Goal: Download file/media

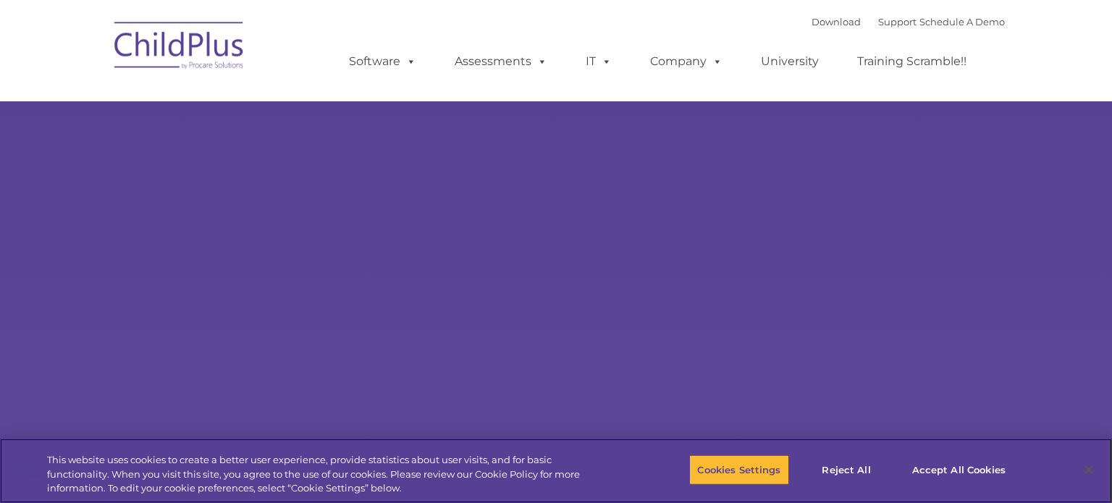
select select "MEDIUM"
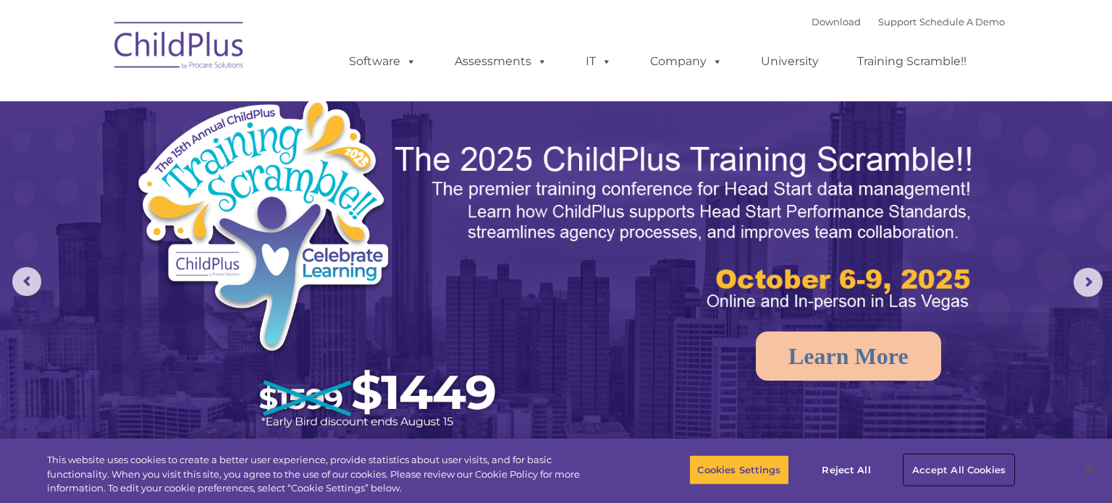
click at [932, 470] on button "Accept All Cookies" at bounding box center [958, 470] width 109 height 30
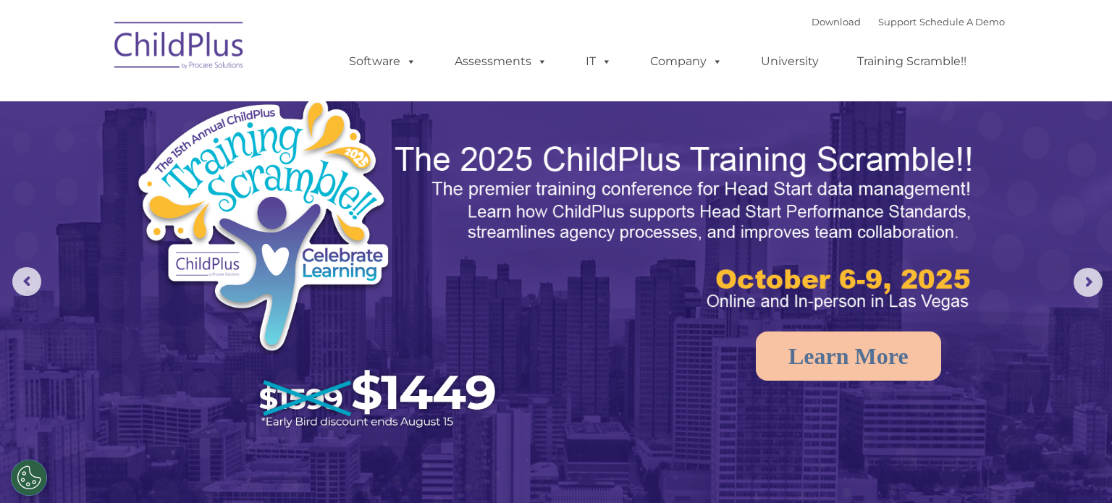
click at [932, 470] on img at bounding box center [556, 350] width 1112 height 700
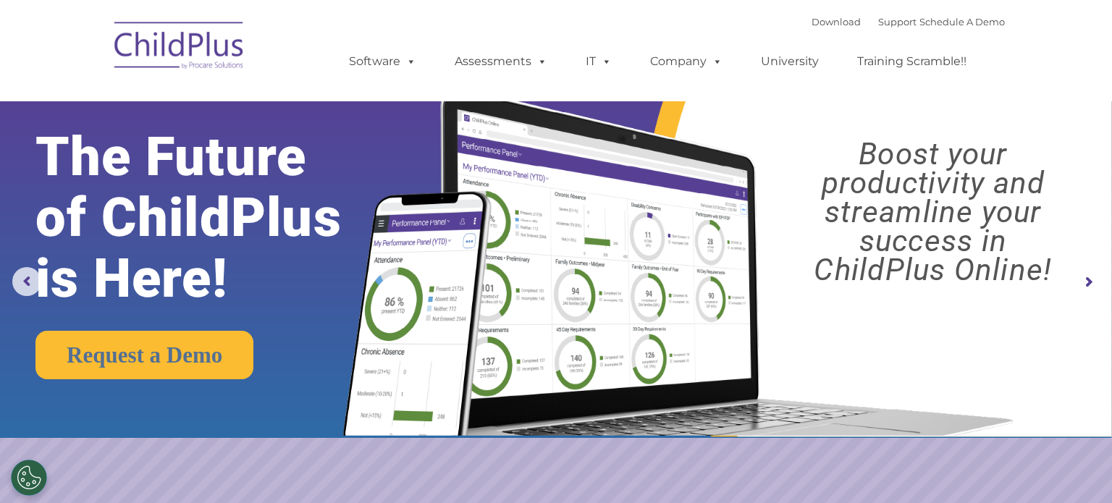
click at [1093, 282] on rs-arrow at bounding box center [1088, 282] width 29 height 29
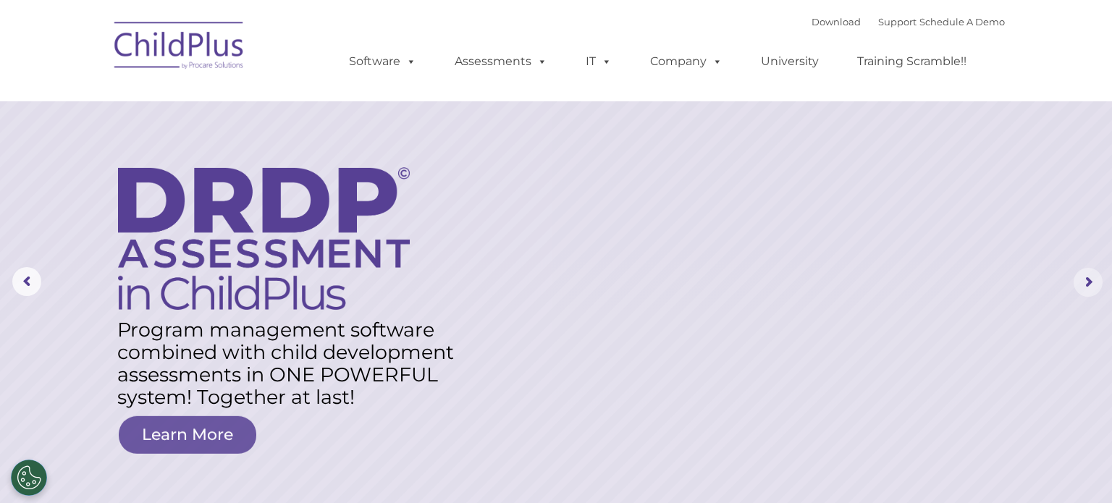
click at [1093, 284] on rs-arrow at bounding box center [1088, 282] width 29 height 29
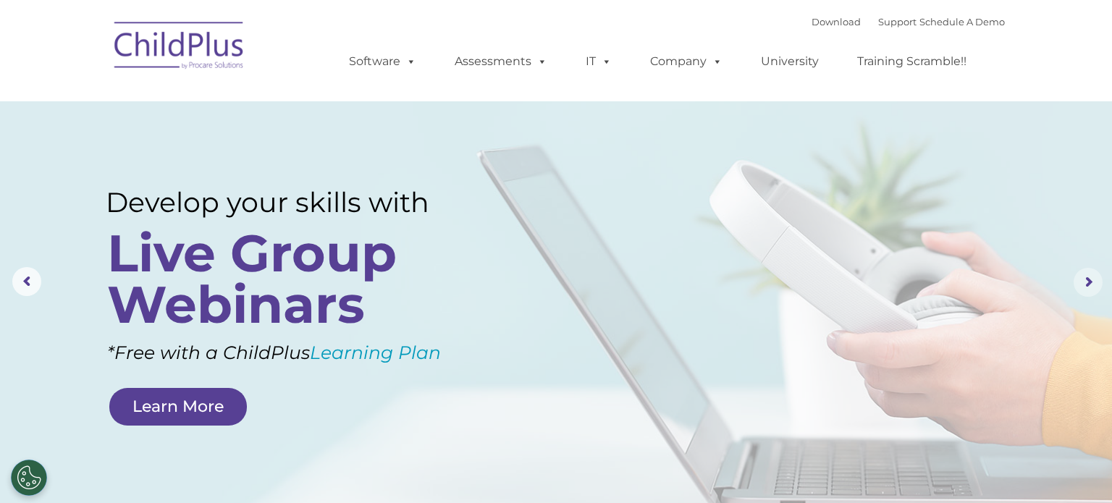
click at [1093, 284] on rs-arrow at bounding box center [1088, 282] width 29 height 29
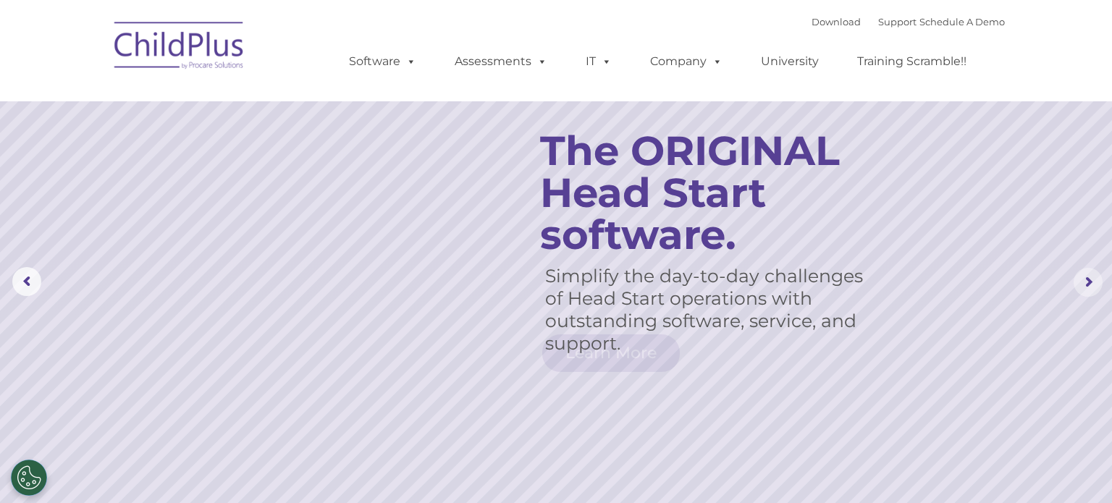
click at [1093, 284] on rs-arrow at bounding box center [1088, 282] width 29 height 29
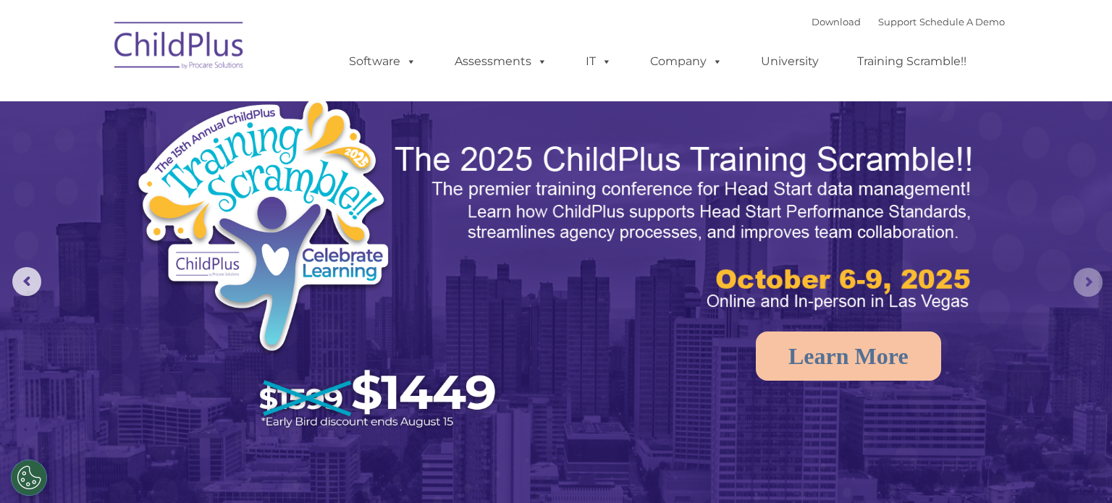
click at [1093, 284] on rs-arrow at bounding box center [1088, 282] width 29 height 29
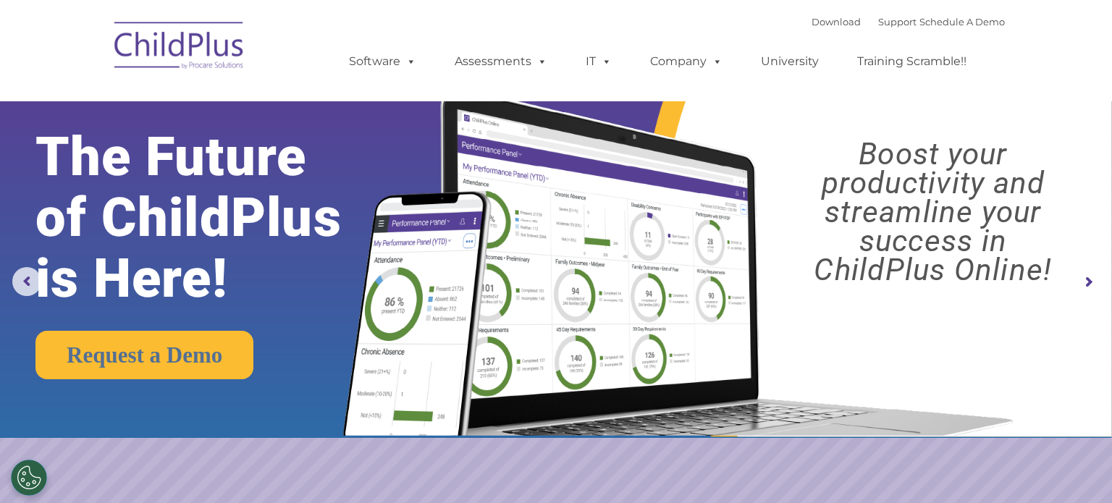
click at [1093, 284] on rs-arrow at bounding box center [1088, 282] width 29 height 29
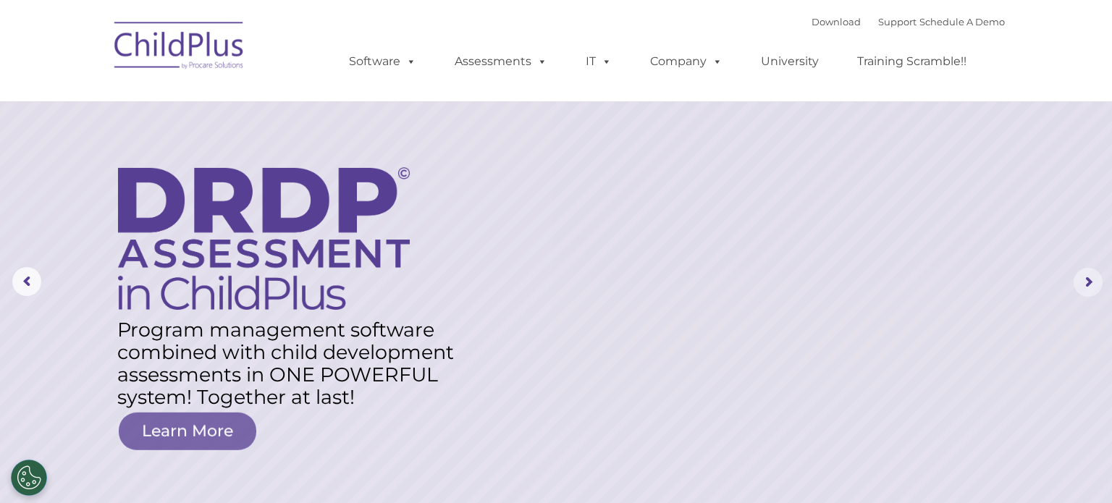
click at [1093, 284] on rs-arrow at bounding box center [1088, 282] width 29 height 29
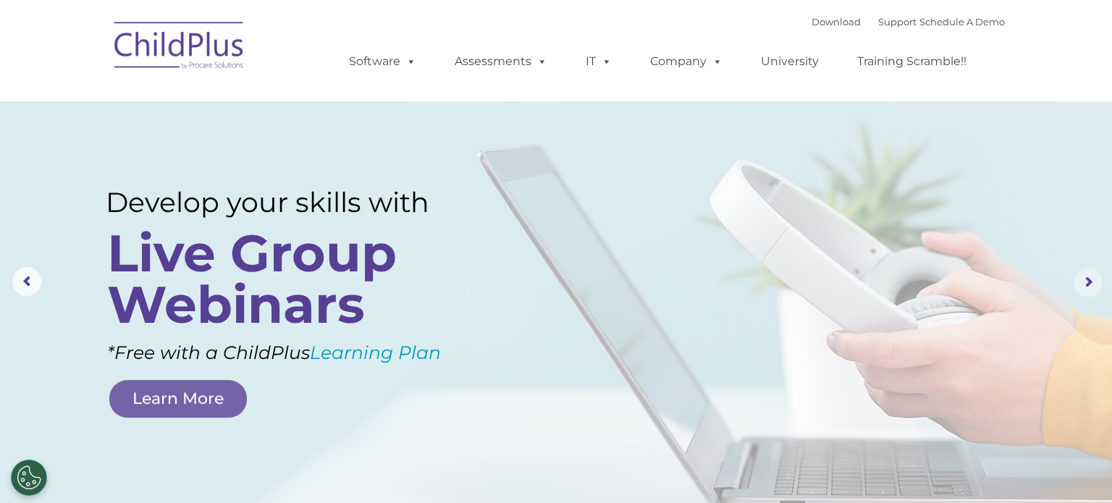
click at [1093, 284] on rs-arrow at bounding box center [1088, 282] width 29 height 29
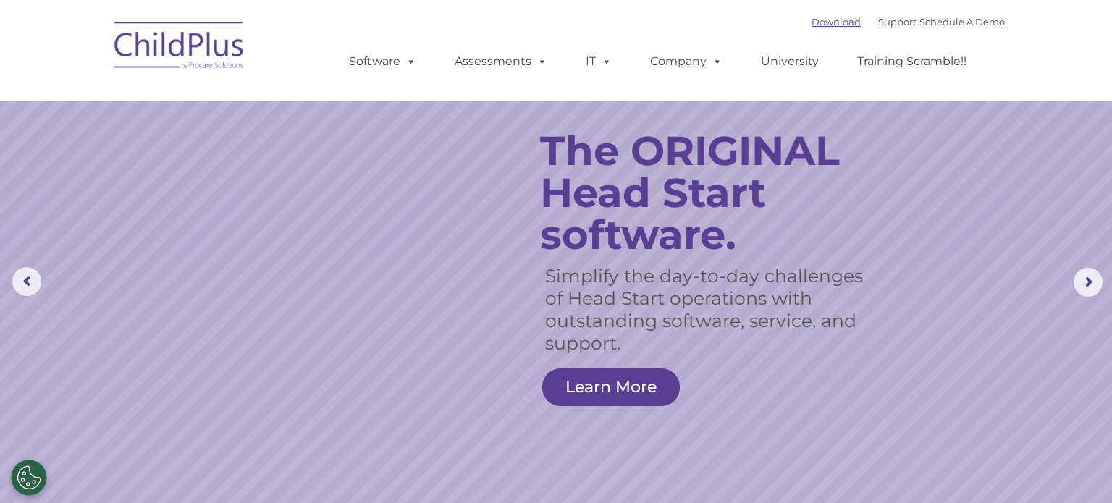
click at [823, 21] on link "Download" at bounding box center [836, 22] width 49 height 12
